Goal: Find specific page/section: Find specific page/section

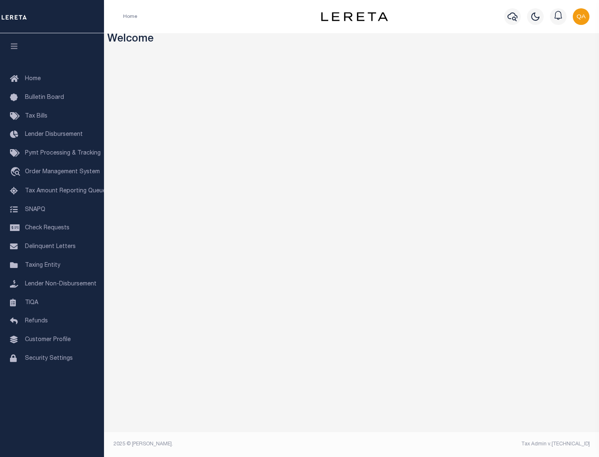
click at [52, 228] on span "Check Requests" at bounding box center [47, 228] width 44 height 6
select select "50"
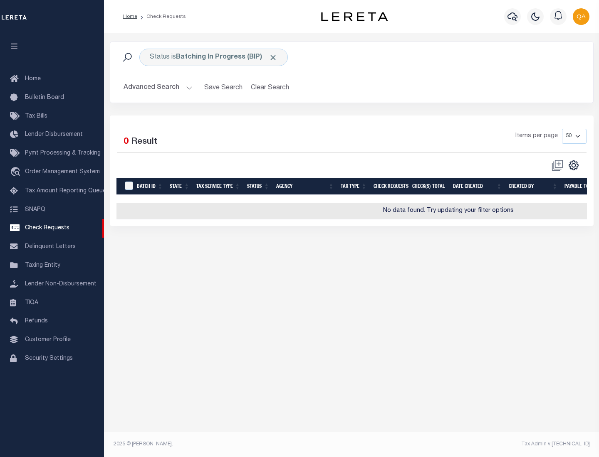
click at [273, 57] on span "Click to Remove" at bounding box center [273, 57] width 9 height 9
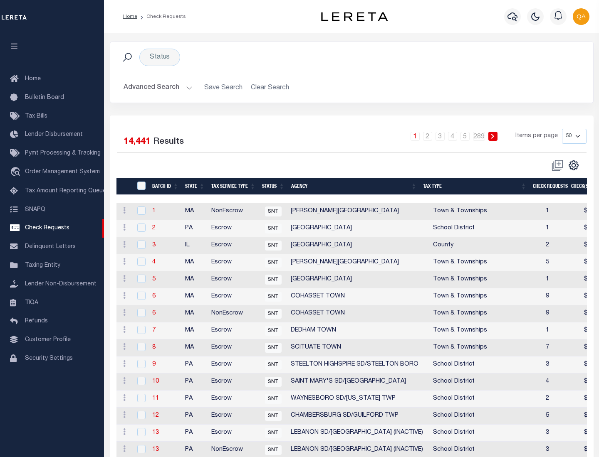
scroll to position [401, 0]
